Goal: Transaction & Acquisition: Purchase product/service

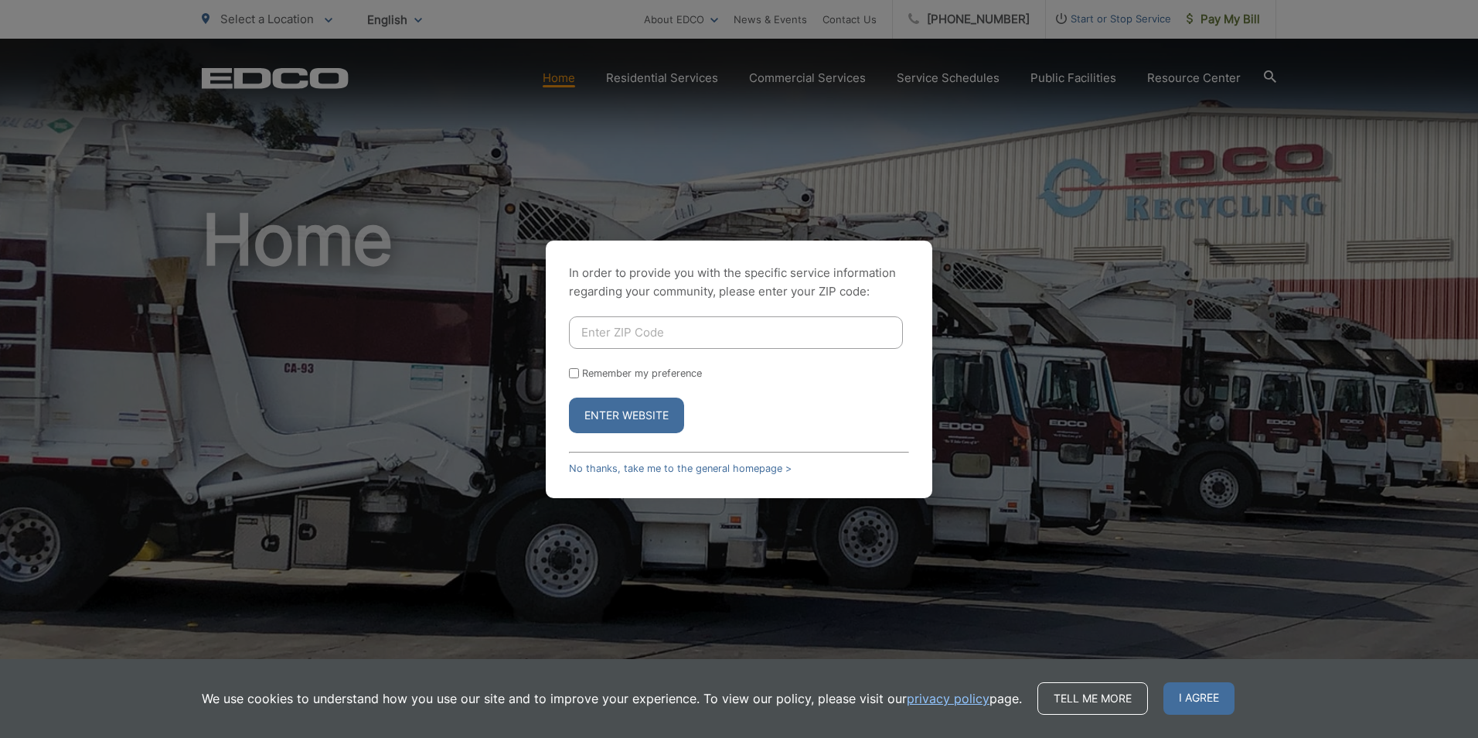
click at [820, 323] on input "Enter ZIP Code" at bounding box center [736, 332] width 334 height 32
type input "92130"
click at [643, 416] on button "Enter Website" at bounding box center [626, 415] width 115 height 36
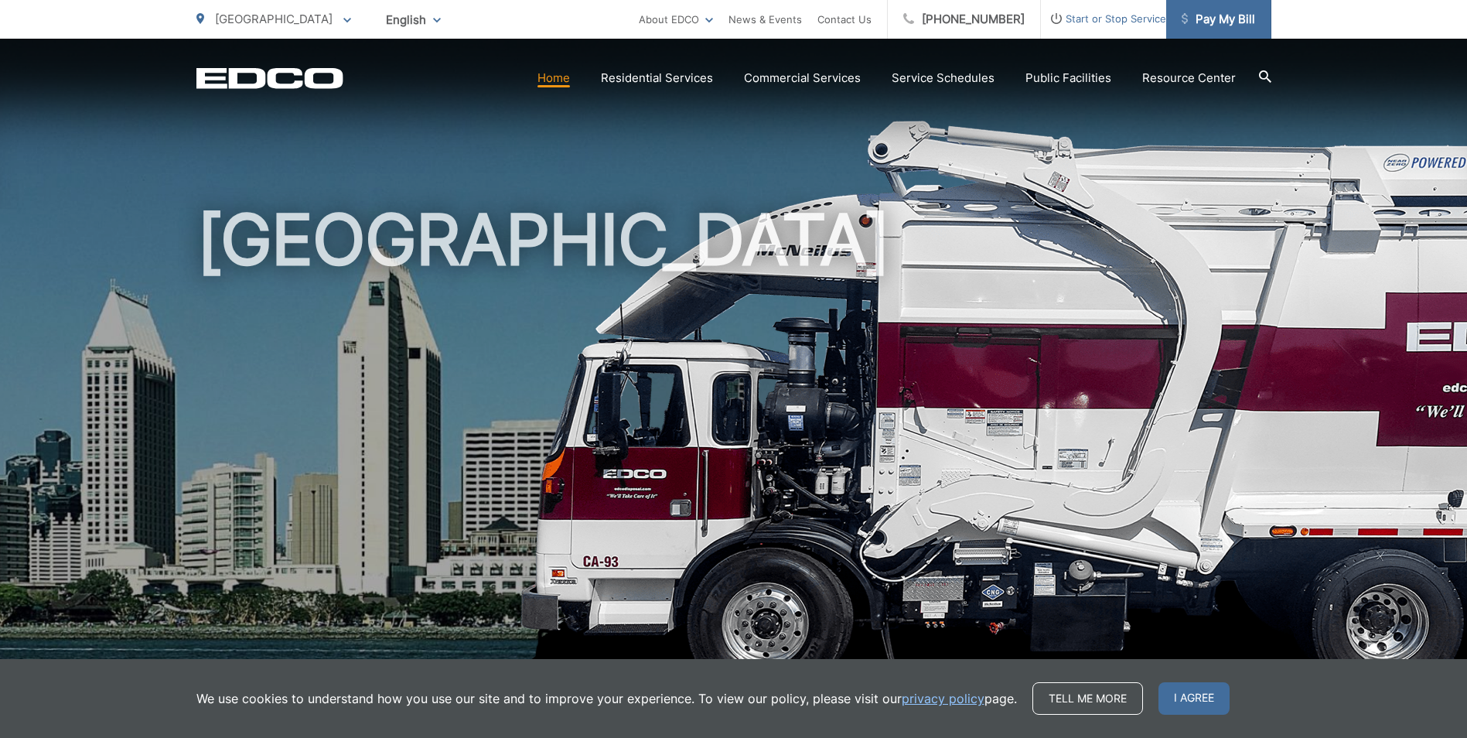
click at [1229, 32] on link "Pay My Bill" at bounding box center [1218, 19] width 105 height 39
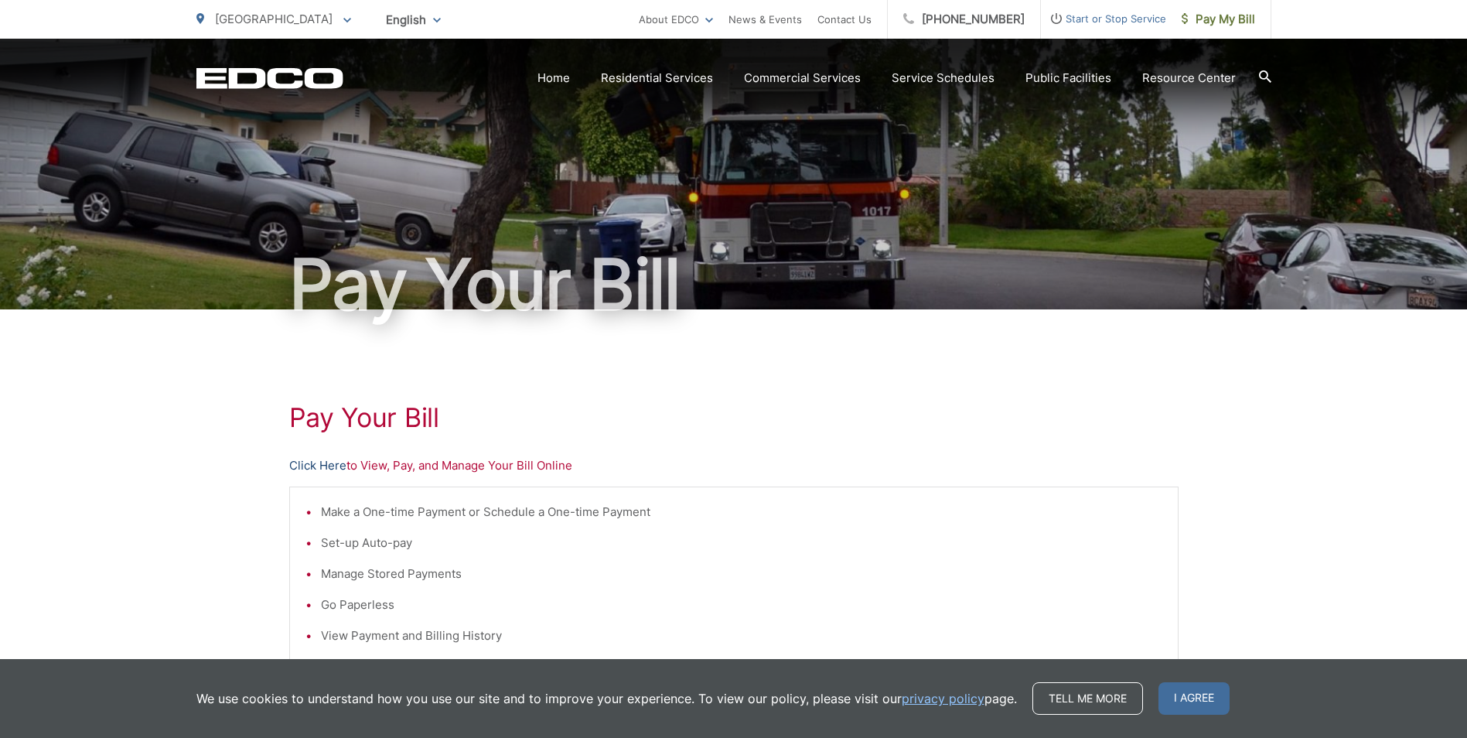
click at [313, 468] on link "Click Here" at bounding box center [317, 465] width 57 height 19
